Goal: Book appointment/travel/reservation

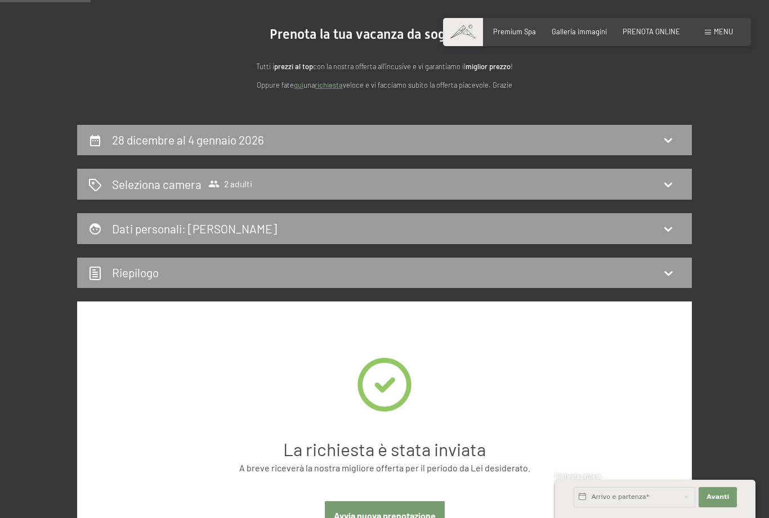
scroll to position [97, 0]
click at [667, 182] on icon at bounding box center [668, 185] width 14 height 14
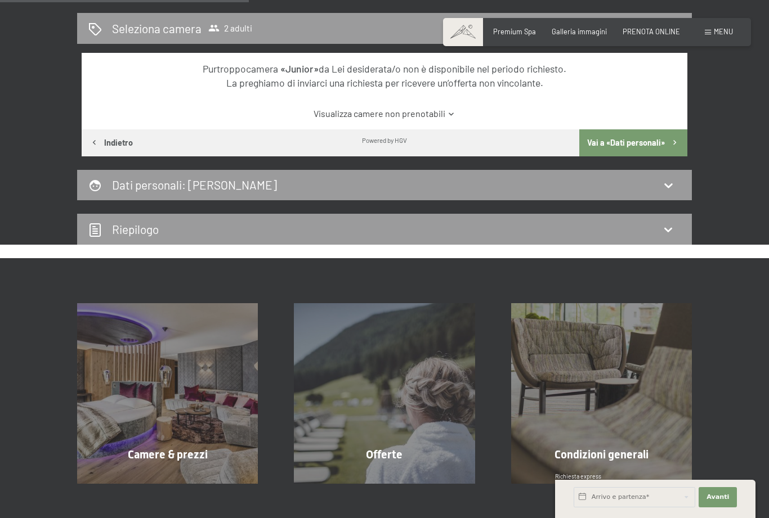
scroll to position [254, 0]
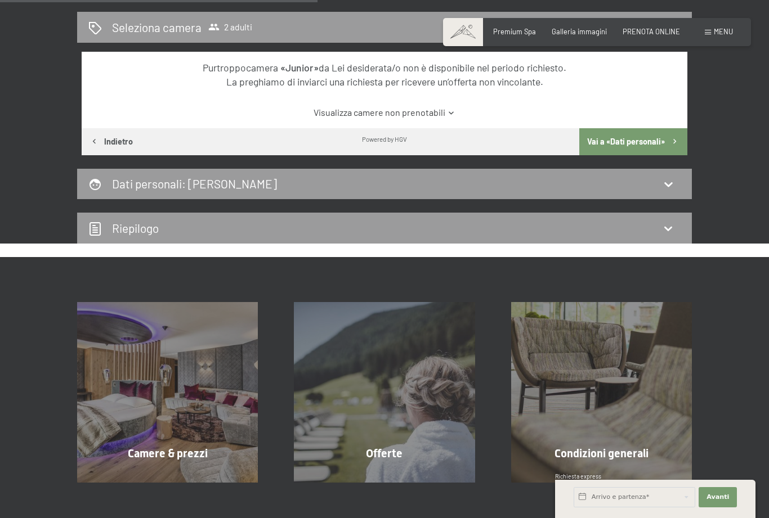
click at [177, 410] on div "Camere & prezzi mostra altro" at bounding box center [167, 392] width 217 height 181
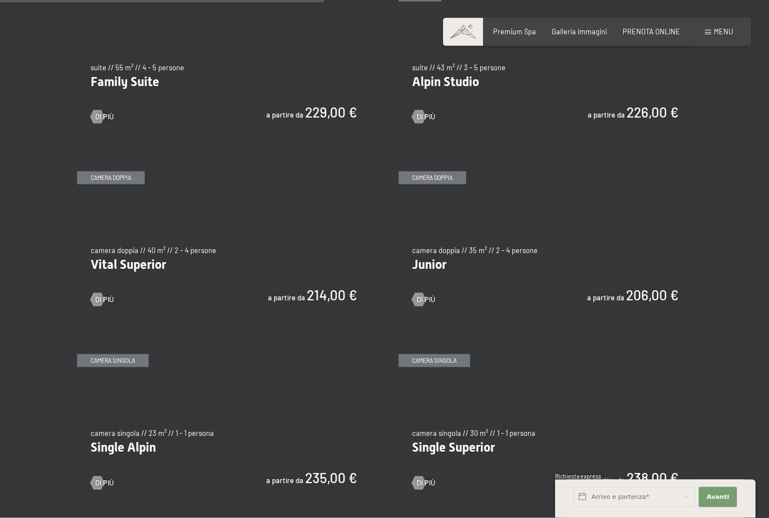
scroll to position [1172, 0]
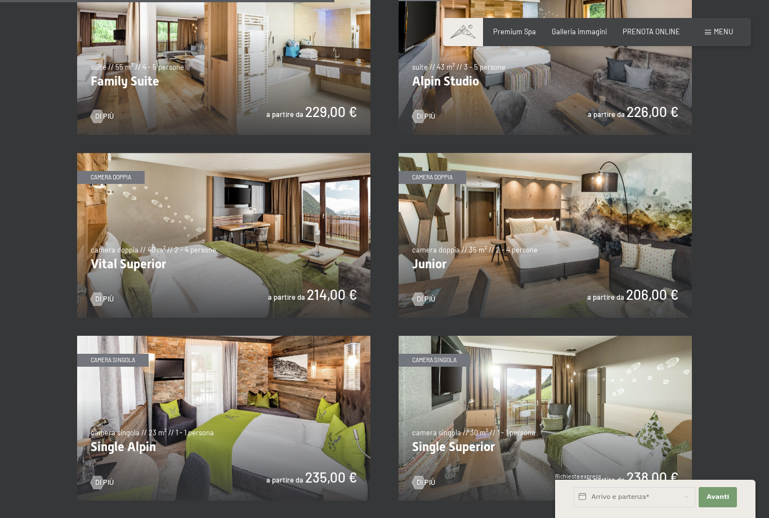
click at [517, 248] on img at bounding box center [544, 235] width 293 height 165
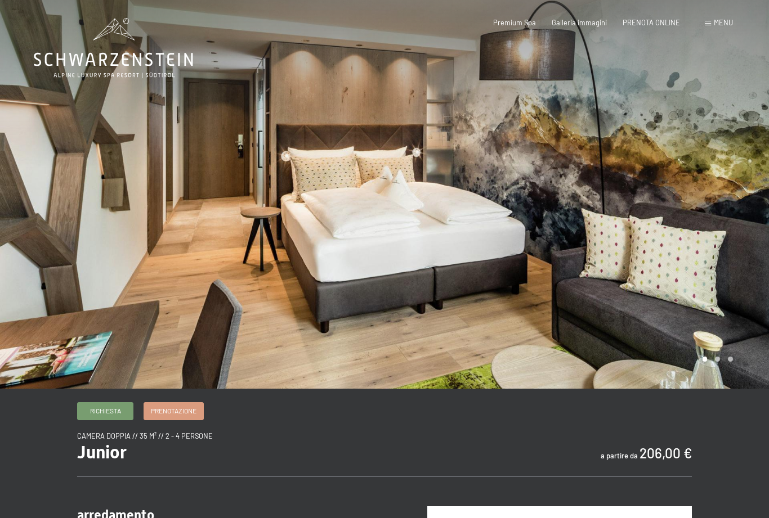
click at [108, 416] on span "Richiesta" at bounding box center [105, 411] width 31 height 10
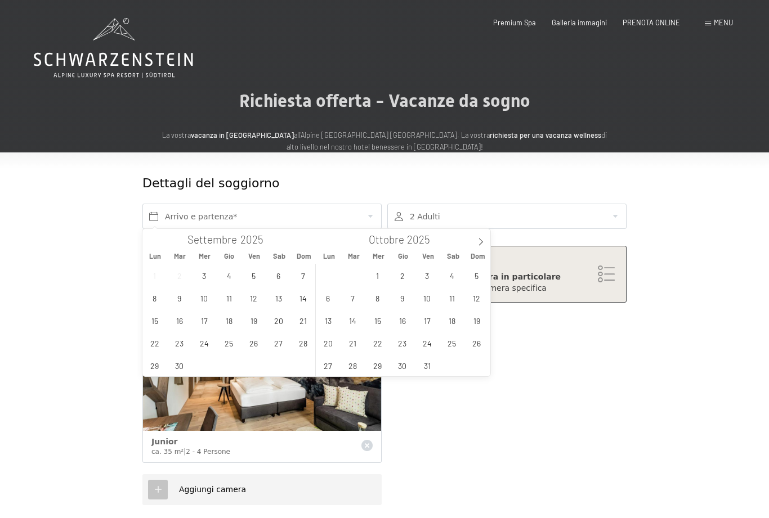
click at [481, 239] on icon at bounding box center [481, 242] width 8 height 8
click at [479, 239] on icon at bounding box center [481, 242] width 8 height 8
click at [477, 343] on span "28" at bounding box center [476, 343] width 22 height 22
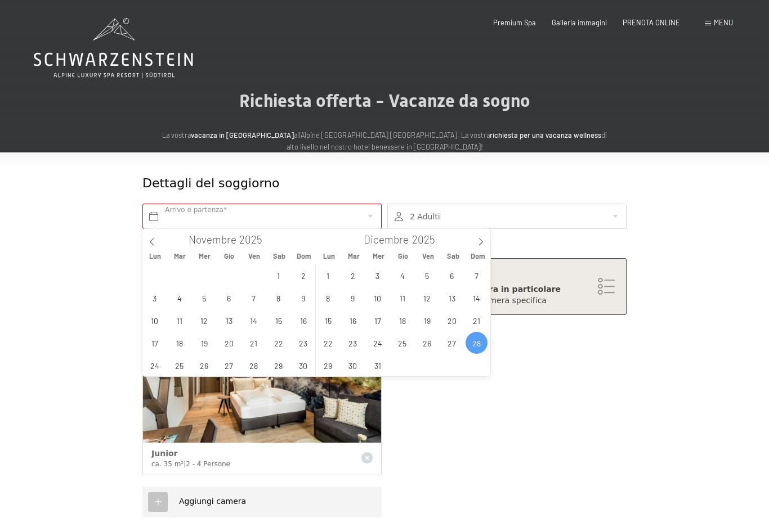
type input "Dom. 28/12/2025"
click at [479, 240] on icon at bounding box center [481, 242] width 8 height 8
type input "2026"
click at [476, 276] on span "4" at bounding box center [476, 275] width 22 height 22
type input "Dom. 28/12/2025 - Dom. 04/01/2026"
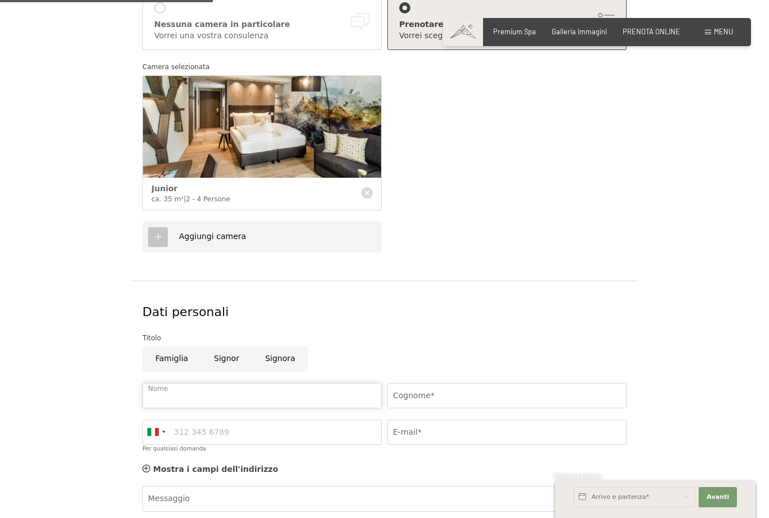
click at [211, 394] on input "Nome" at bounding box center [261, 395] width 239 height 25
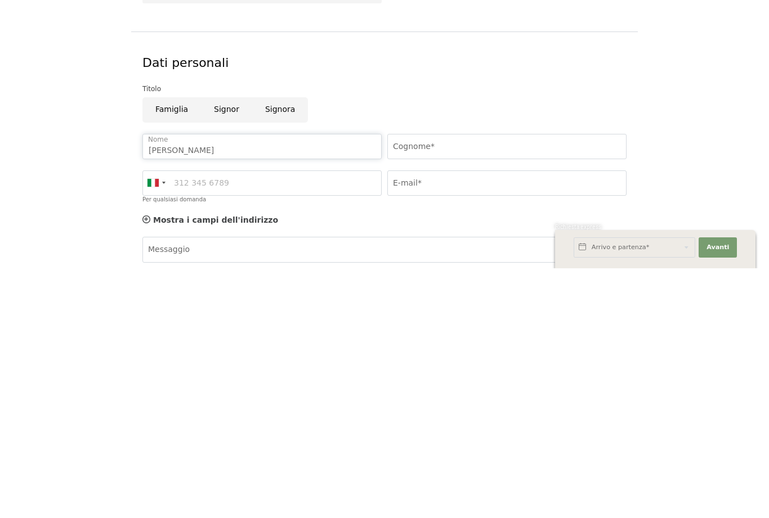
type input "Adele"
click at [443, 384] on input "Cognome*" at bounding box center [506, 396] width 239 height 25
type input "Sala"
click at [233, 420] on input "Per qualsiasi domanda" at bounding box center [261, 432] width 239 height 25
click at [442, 420] on input "E-mail*" at bounding box center [506, 432] width 239 height 25
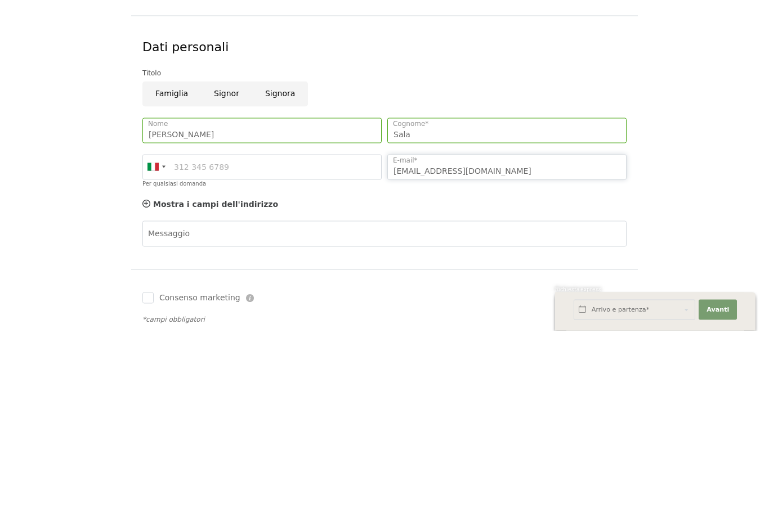
scroll to position [356, 0]
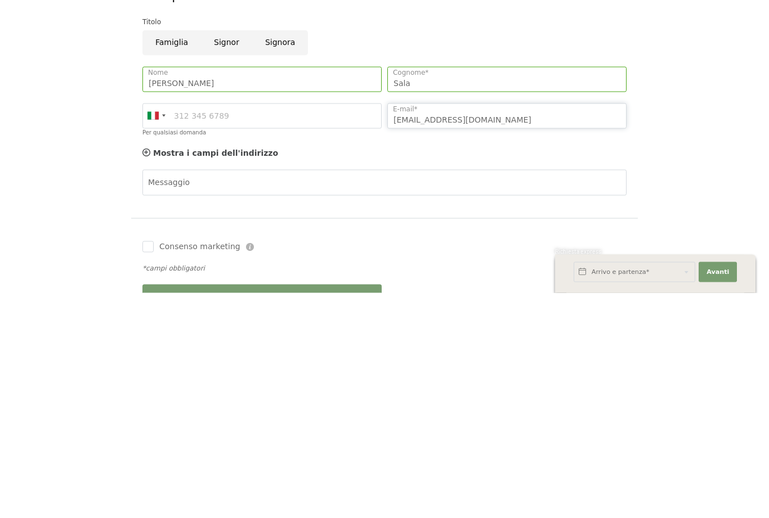
type input "primavera92@infinito.it"
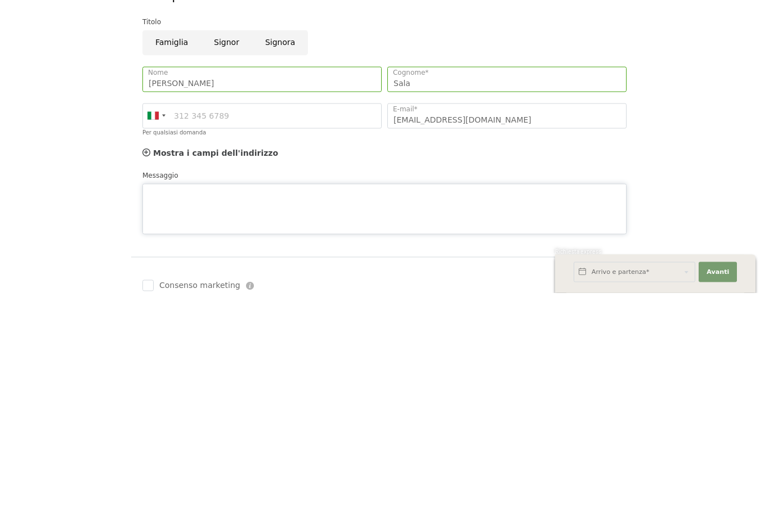
click at [187, 395] on div "Messaggio" at bounding box center [384, 427] width 484 height 65
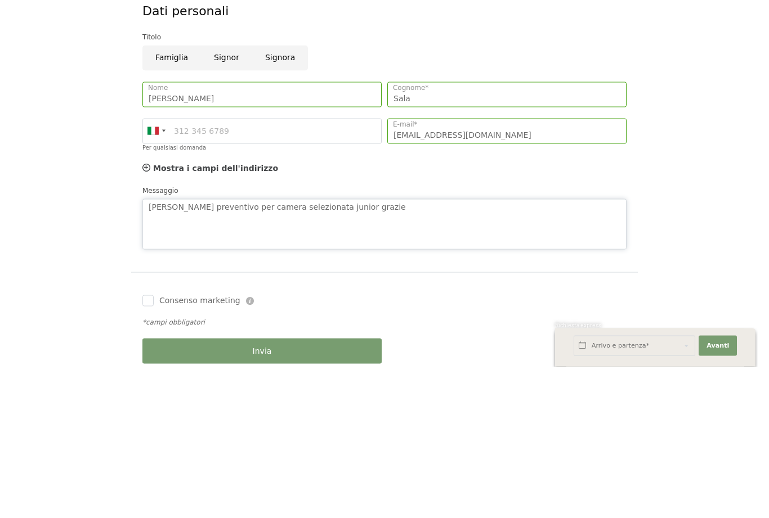
scroll to position [415, 0]
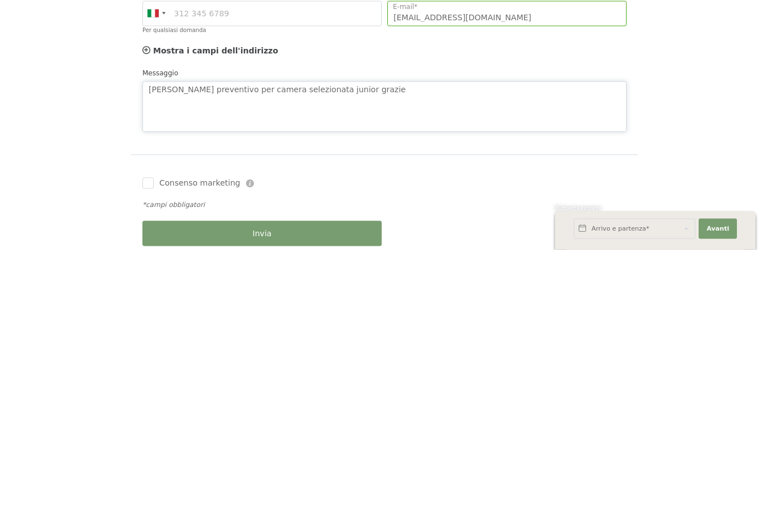
type textarea "Buongiorno chiedo preventivo per camera selezionata junior grazie"
click at [152, 446] on input "Consenso marketing" at bounding box center [147, 451] width 11 height 11
checkbox input "true"
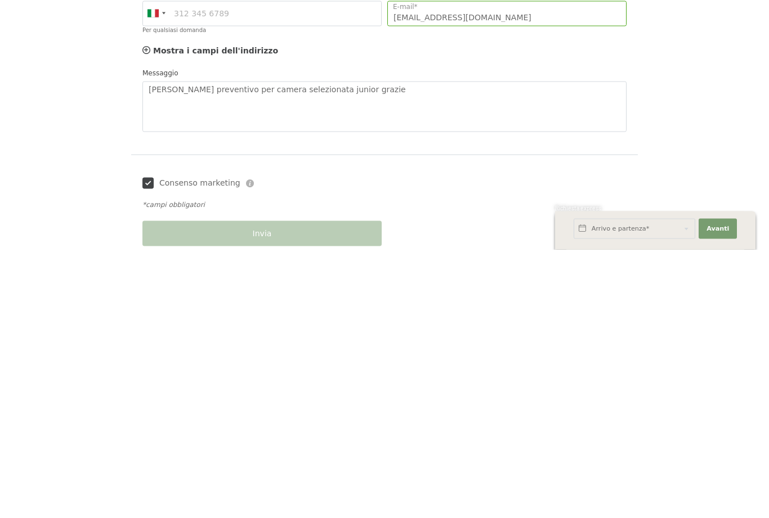
scroll to position [684, 0]
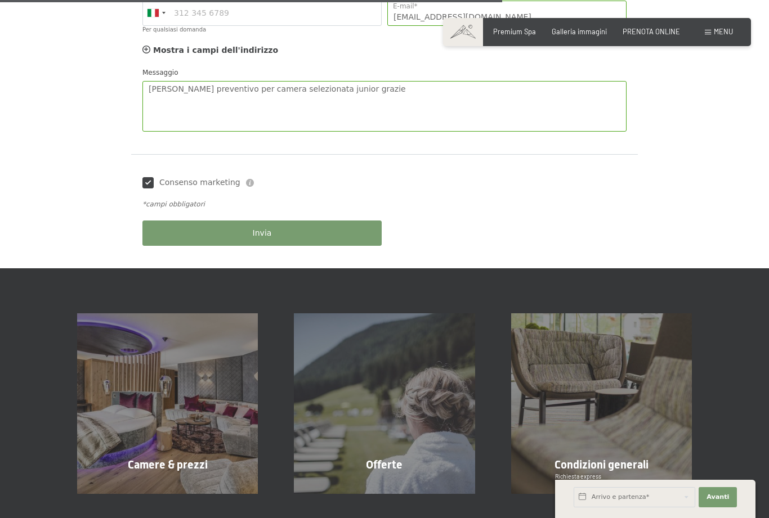
click at [262, 228] on span "Invia" at bounding box center [262, 233] width 19 height 11
